Goal: Information Seeking & Learning: Learn about a topic

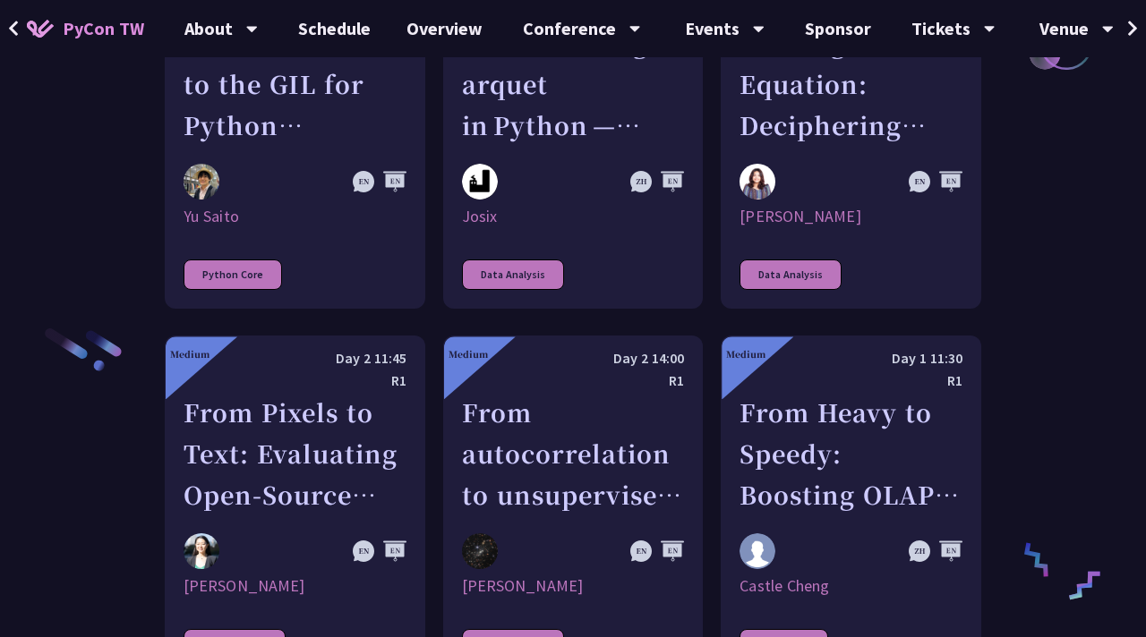
scroll to position [3179, 0]
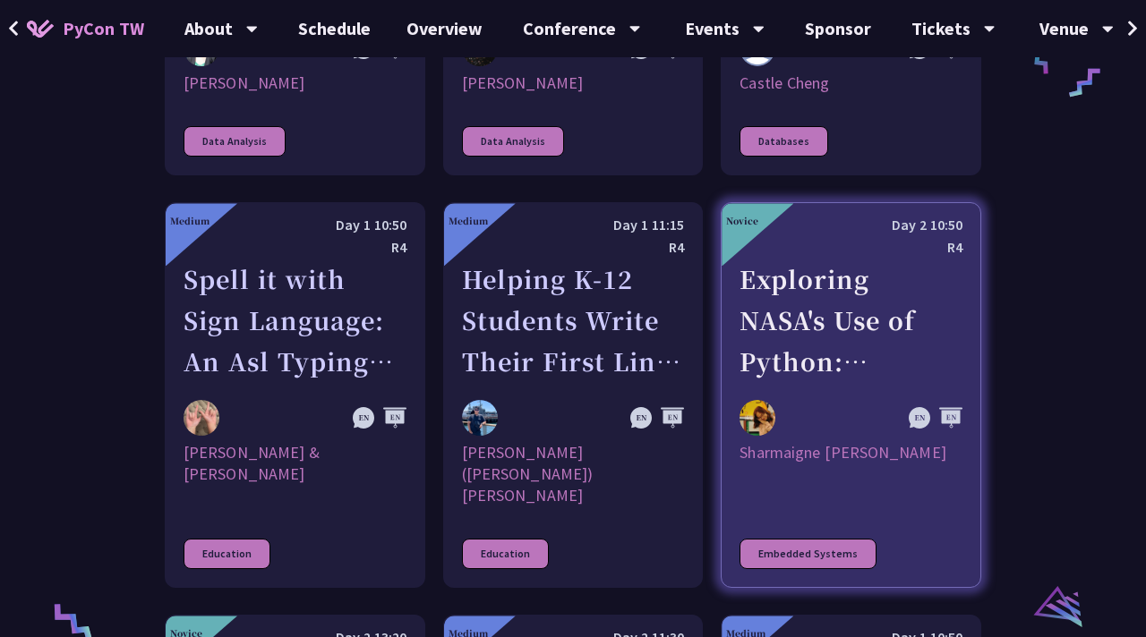
click at [804, 539] on div "Embedded Systems" at bounding box center [807, 554] width 137 height 30
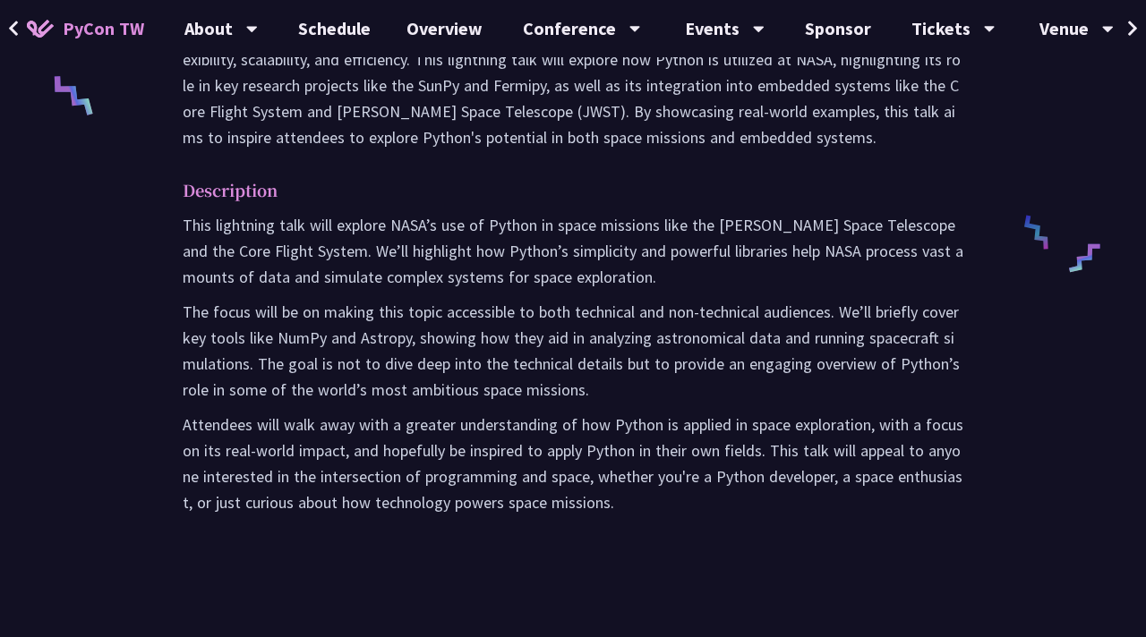
scroll to position [796, 0]
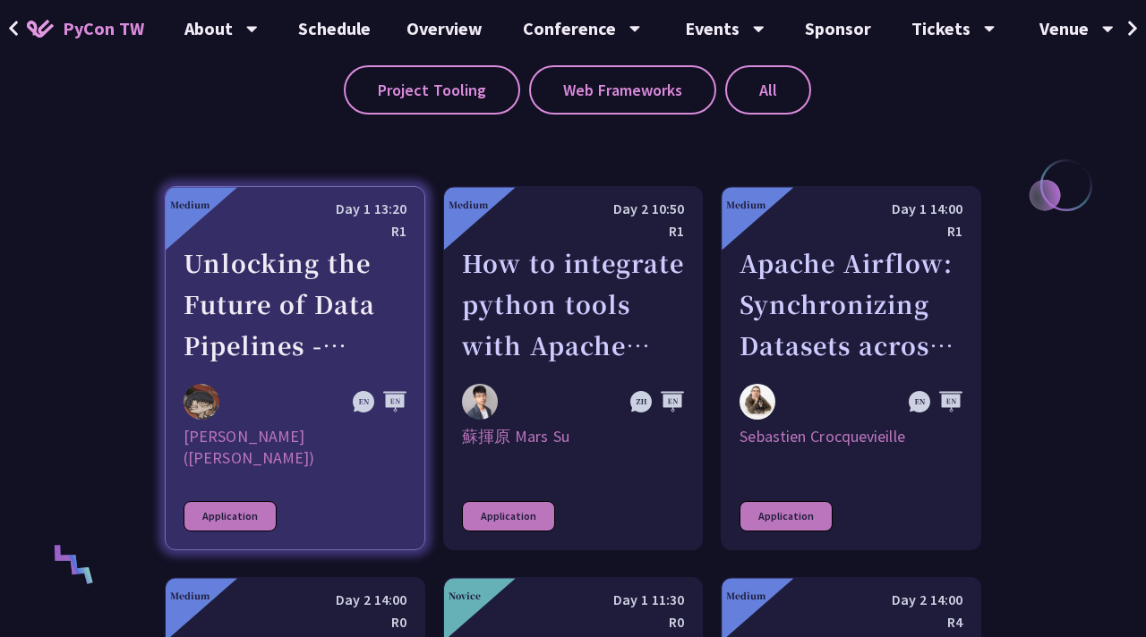
scroll to position [945, 0]
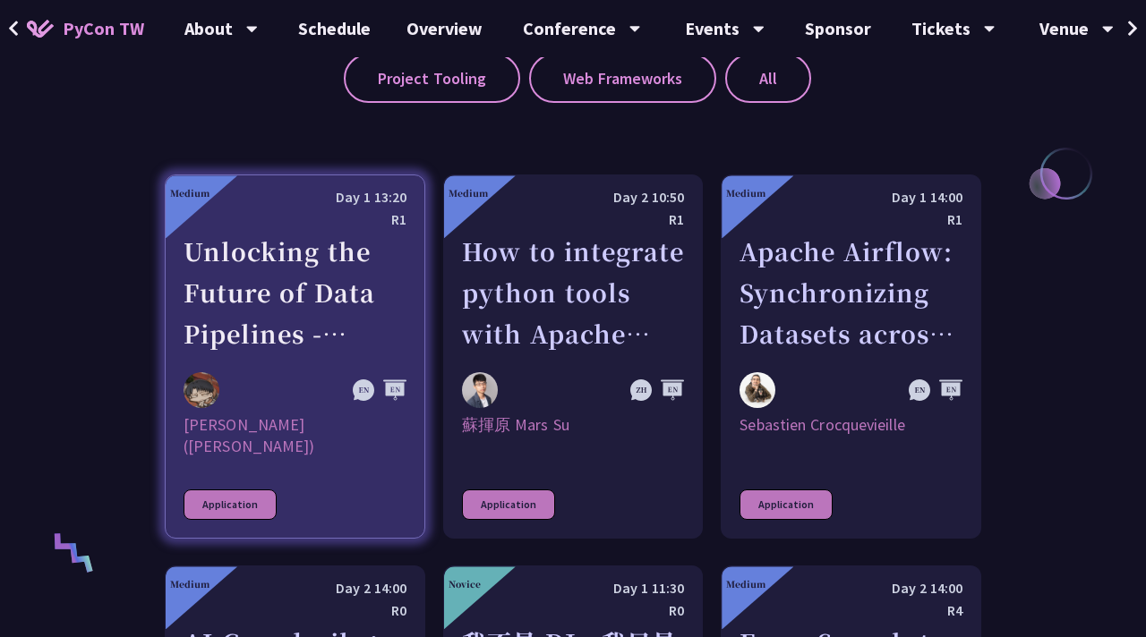
click at [275, 333] on div "Unlocking the Future of Data Pipelines - Apache Airflow 3" at bounding box center [295, 293] width 223 height 124
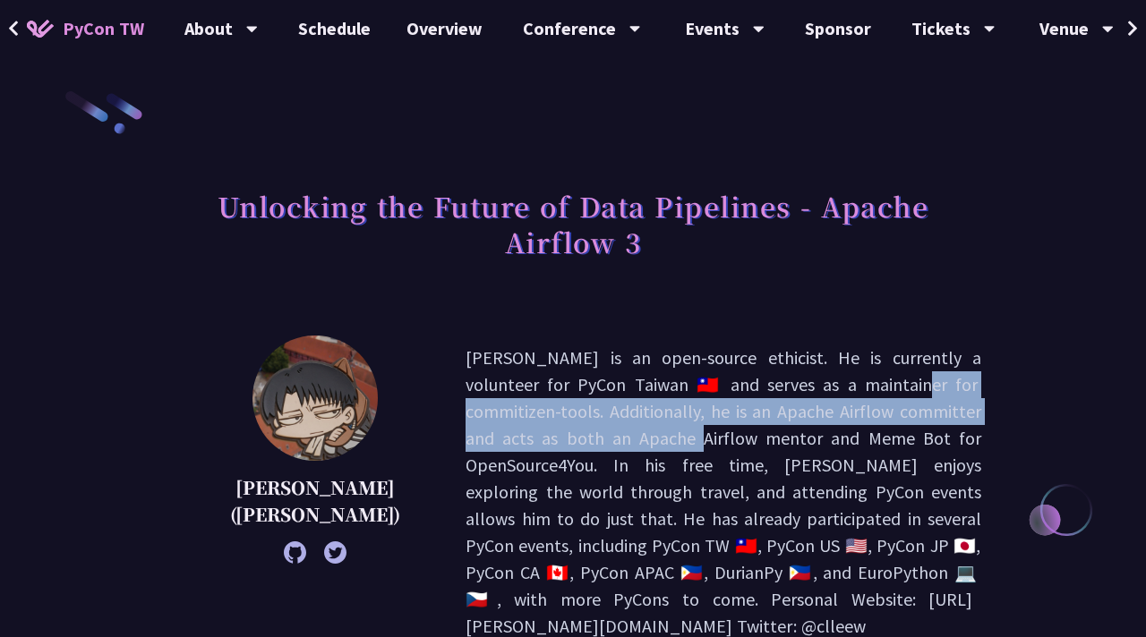
drag, startPoint x: 517, startPoint y: 386, endPoint x: 722, endPoint y: 407, distance: 206.1
click at [726, 406] on p "[PERSON_NAME] is an open-source ethicist. He is currently a volunteer for PyCon…" at bounding box center [724, 492] width 516 height 295
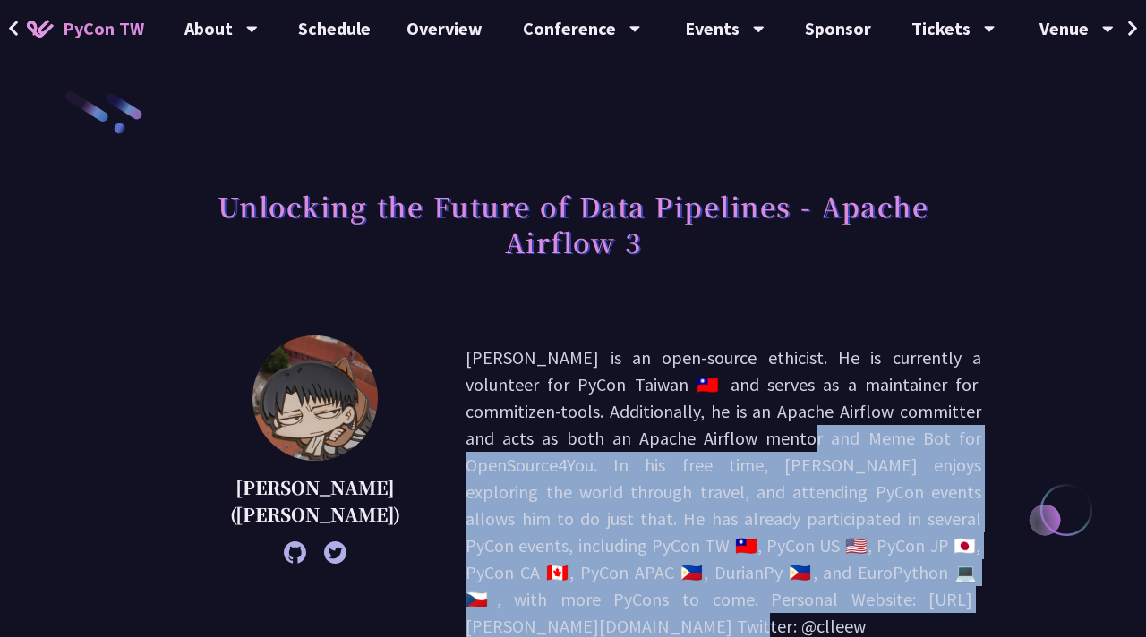
drag, startPoint x: 841, startPoint y: 424, endPoint x: 887, endPoint y: 570, distance: 153.2
click at [887, 569] on p "[PERSON_NAME] is an open-source ethicist. He is currently a volunteer for PyCon…" at bounding box center [724, 492] width 516 height 295
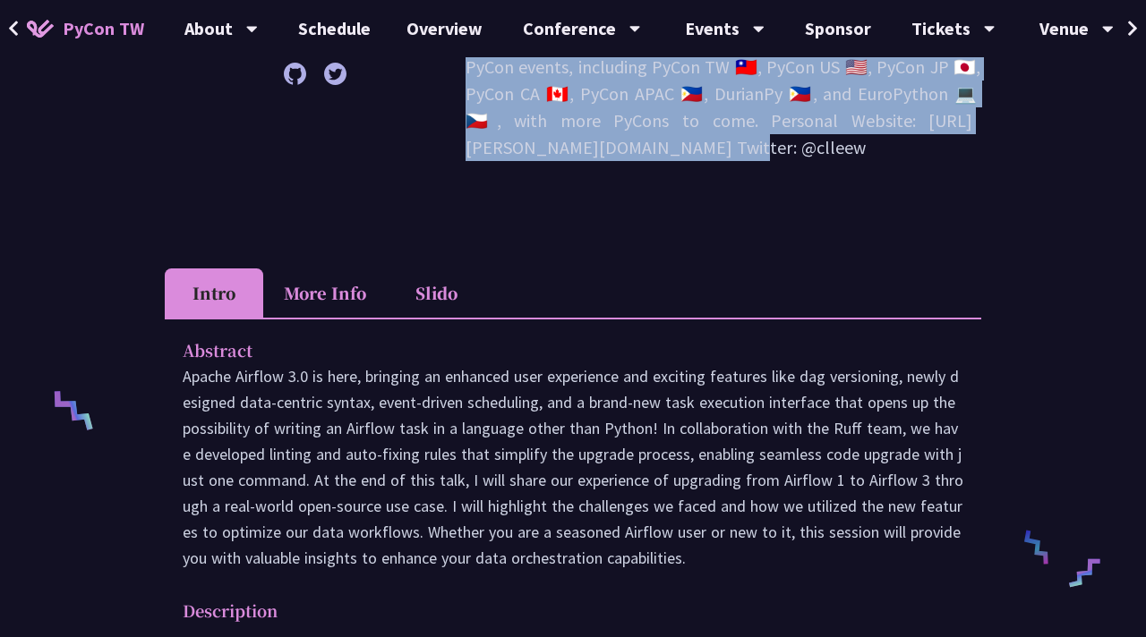
scroll to position [594, 0]
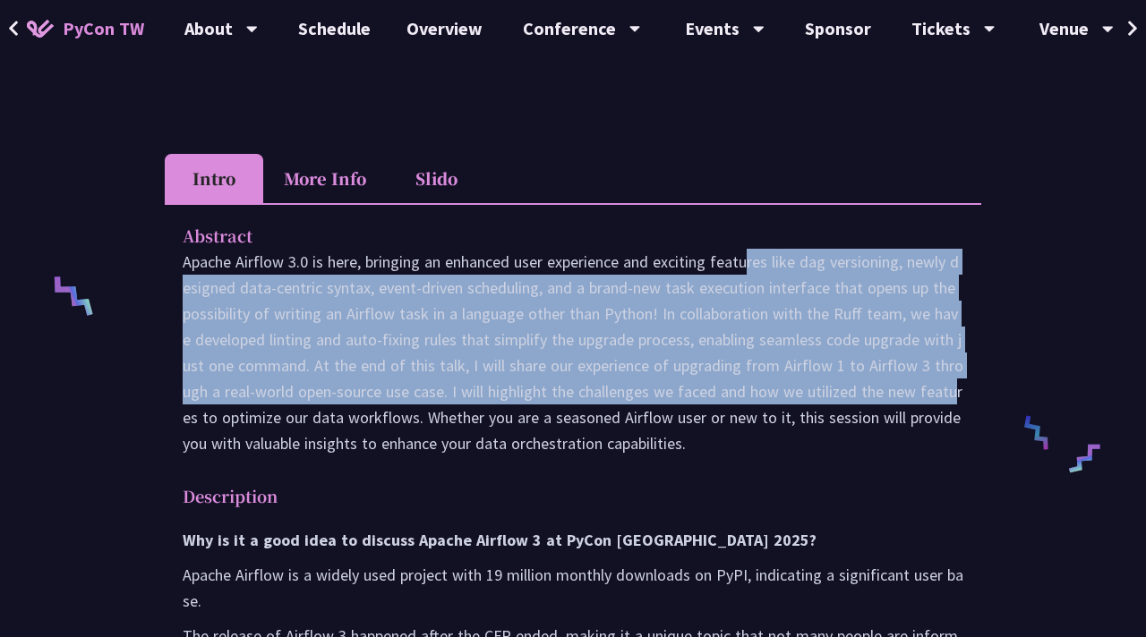
drag, startPoint x: 610, startPoint y: 209, endPoint x: 793, endPoint y: 340, distance: 225.8
click at [795, 340] on p "Apache Airflow 3.0 is here, bringing an enhanced user experience and exciting f…" at bounding box center [573, 353] width 781 height 208
drag, startPoint x: 677, startPoint y: 380, endPoint x: 658, endPoint y: 367, distance: 22.6
click at [662, 367] on p "Apache Airflow 3.0 is here, bringing an enhanced user experience and exciting f…" at bounding box center [573, 353] width 781 height 208
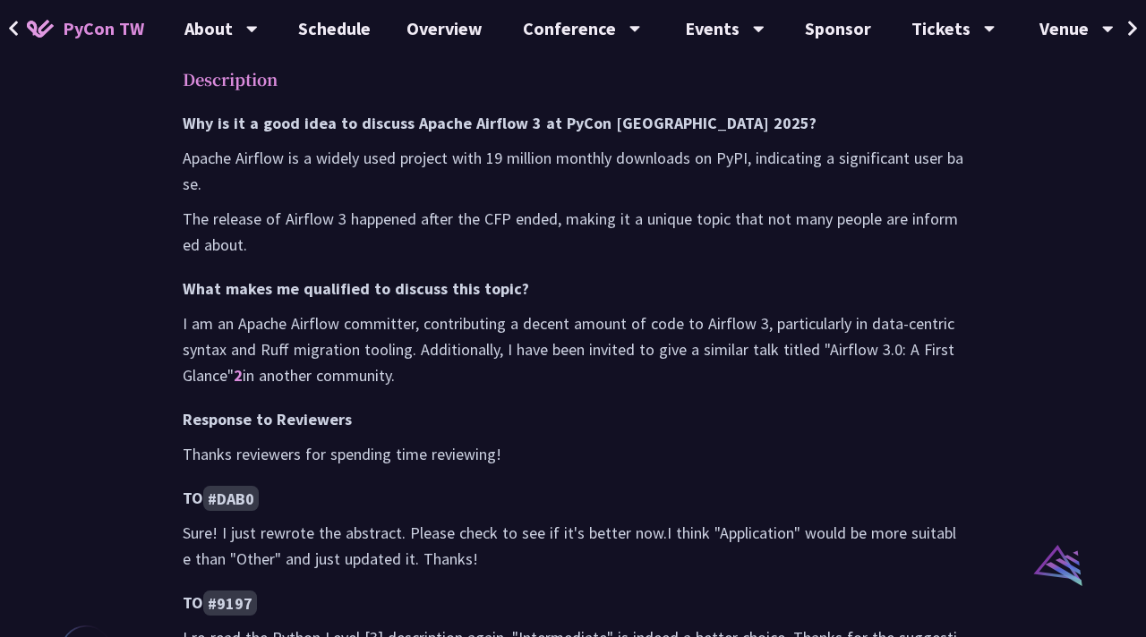
scroll to position [1017, 0]
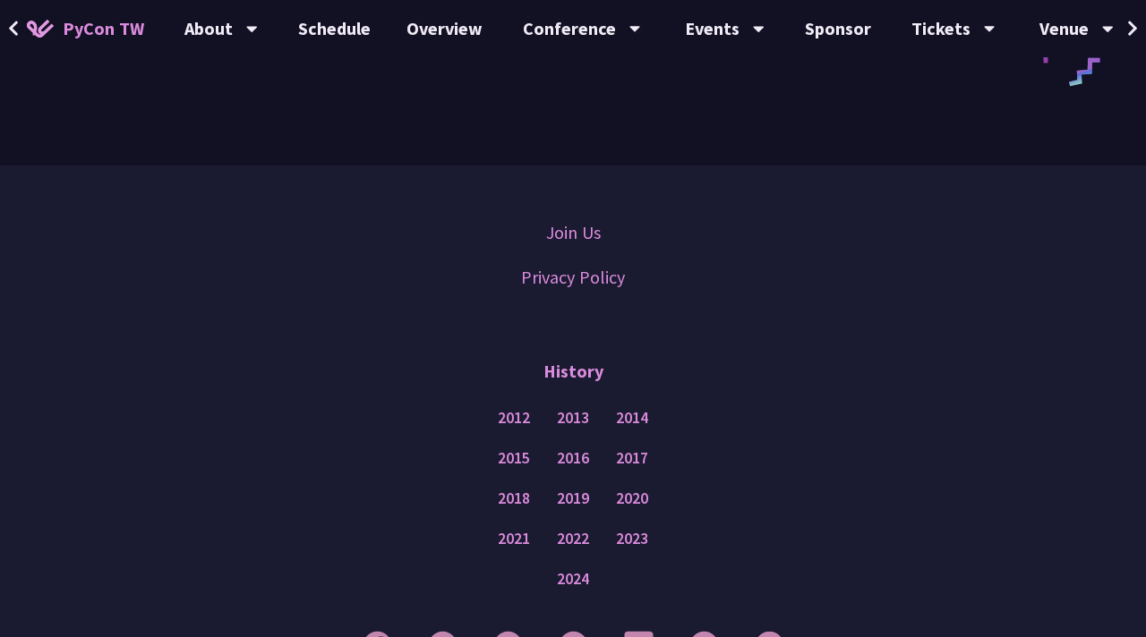
scroll to position [945, 0]
